Goal: Task Accomplishment & Management: Use online tool/utility

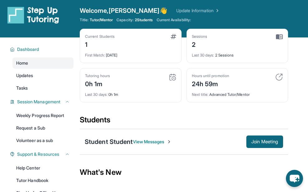
scroll to position [1, 0]
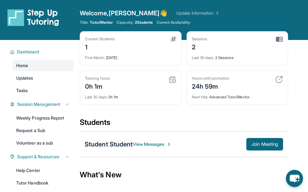
click at [113, 145] on div "Student Student" at bounding box center [109, 144] width 48 height 9
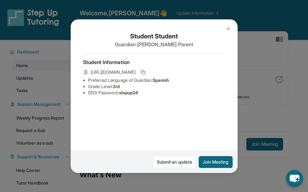
click at [233, 25] on button at bounding box center [228, 28] width 12 height 12
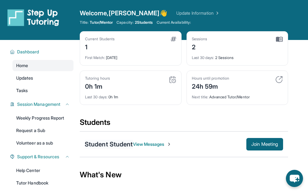
click at [109, 146] on div "Student Student" at bounding box center [109, 144] width 48 height 9
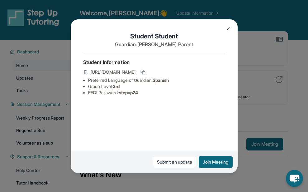
click at [229, 25] on button at bounding box center [228, 28] width 12 height 12
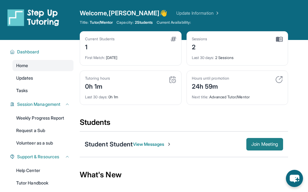
click at [257, 145] on span "Join Meeting" at bounding box center [264, 144] width 27 height 4
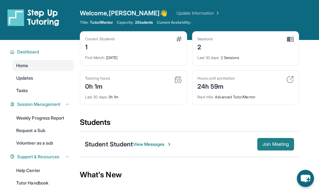
click at [270, 144] on span "Join Meeting" at bounding box center [275, 144] width 27 height 4
